Goal: Information Seeking & Learning: Learn about a topic

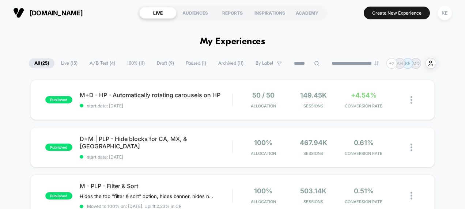
click at [63, 61] on span "Live ( 15 )" at bounding box center [69, 63] width 27 height 10
click at [178, 98] on span "M+D - HP - Automatically rotating carousels on HP" at bounding box center [156, 94] width 153 height 7
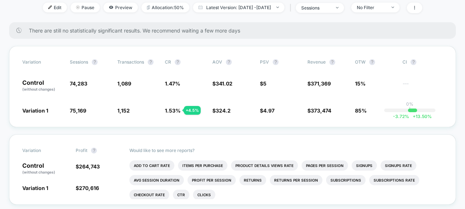
scroll to position [102, 0]
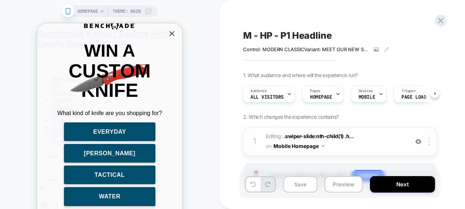
scroll to position [34, 0]
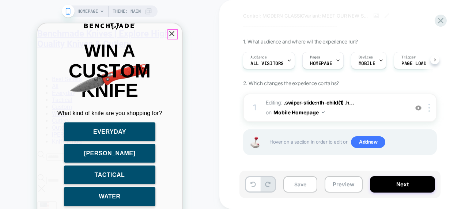
click at [170, 34] on icon "Close popup" at bounding box center [171, 33] width 9 height 9
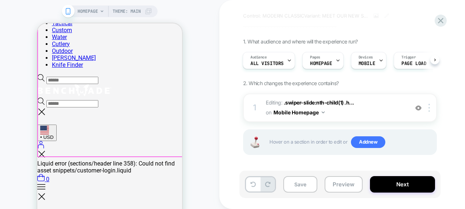
scroll to position [106, 0]
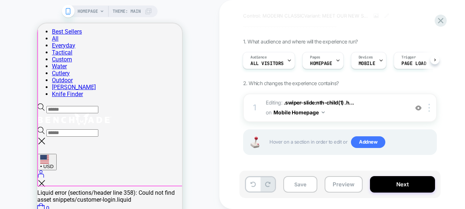
scroll to position [85, 0]
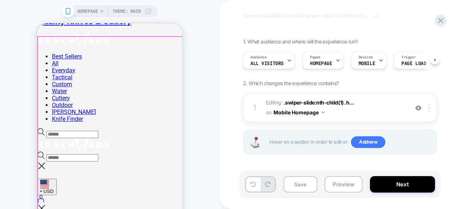
scroll to position [62, 0]
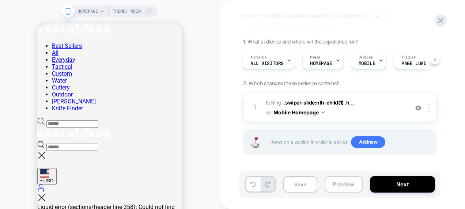
click at [222, 188] on button "Preview" at bounding box center [343, 184] width 38 height 16
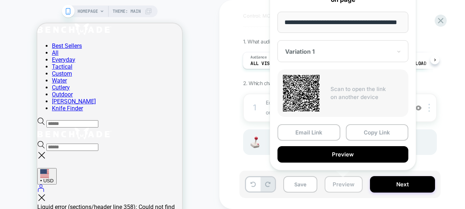
scroll to position [0, 29]
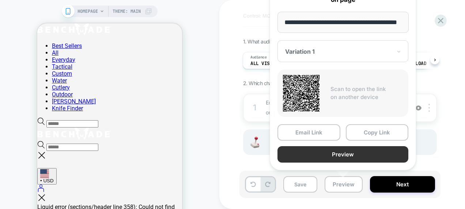
click at [222, 151] on button "Preview" at bounding box center [342, 154] width 131 height 16
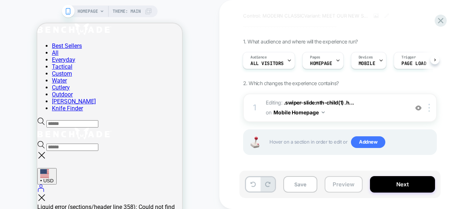
click at [222, 182] on button "Preview" at bounding box center [343, 184] width 38 height 16
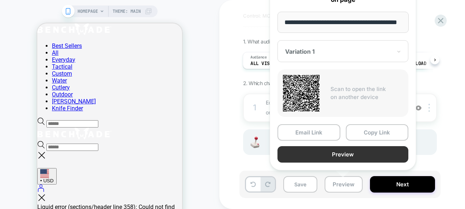
click at [222, 154] on button "Preview" at bounding box center [342, 154] width 131 height 16
